Goal: Find specific page/section: Find specific page/section

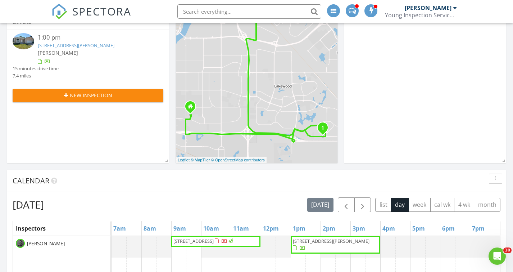
scroll to position [112, 0]
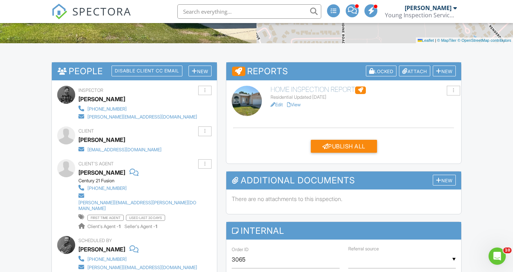
click at [298, 106] on link "View" at bounding box center [294, 104] width 14 height 5
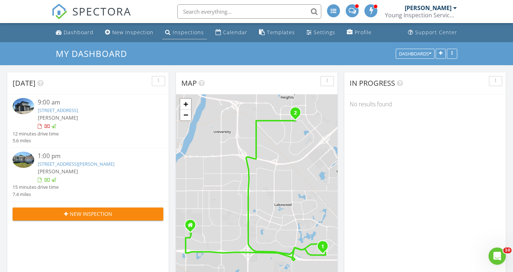
click at [175, 33] on div "Inspections" at bounding box center [188, 32] width 31 height 7
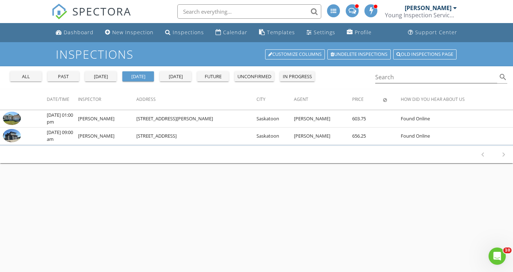
click at [183, 83] on div "all past yesterday today tomorrow future unconfirmed in progress Search search" at bounding box center [256, 77] width 513 height 23
click at [182, 81] on button "tomorrow" at bounding box center [176, 76] width 32 height 10
